Goal: Transaction & Acquisition: Obtain resource

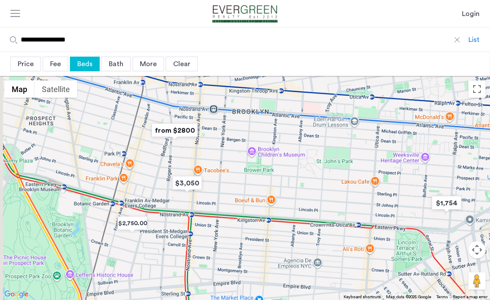
click at [223, 129] on div at bounding box center [245, 188] width 490 height 224
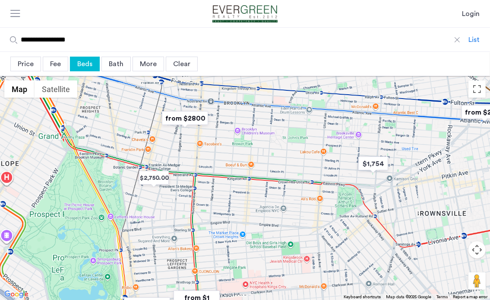
click at [243, 178] on div at bounding box center [245, 188] width 490 height 224
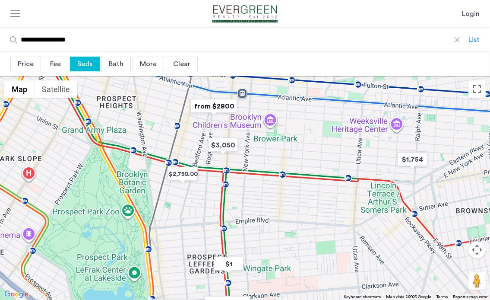
click at [344, 166] on div at bounding box center [245, 188] width 490 height 224
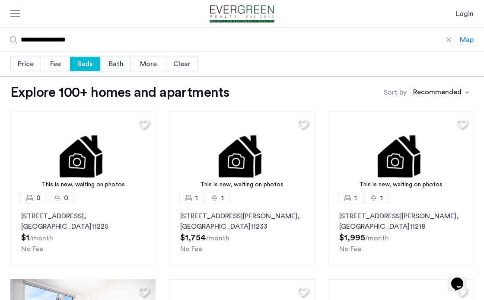
click at [464, 38] on div "Map" at bounding box center [467, 40] width 14 height 10
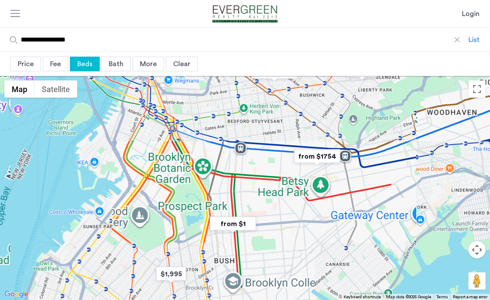
click at [219, 181] on div at bounding box center [245, 188] width 490 height 224
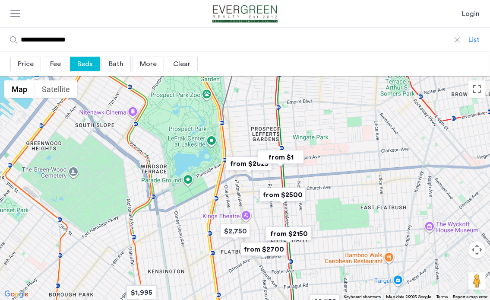
drag, startPoint x: 236, startPoint y: 232, endPoint x: 264, endPoint y: 125, distance: 110.5
click at [264, 125] on div at bounding box center [245, 188] width 490 height 224
